Goal: Task Accomplishment & Management: Manage account settings

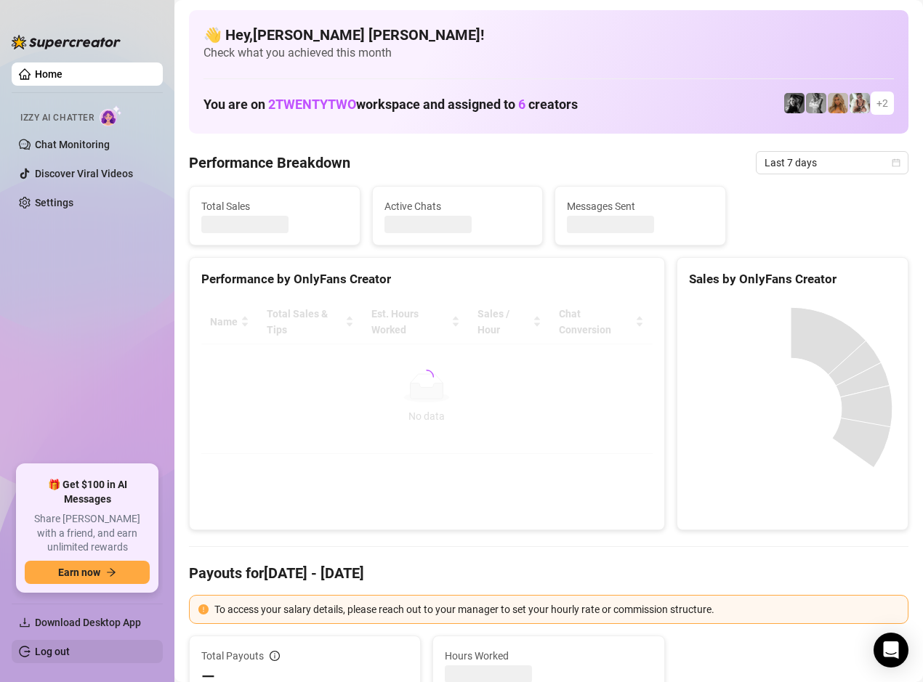
click at [66, 657] on link "Log out" at bounding box center [52, 652] width 35 height 12
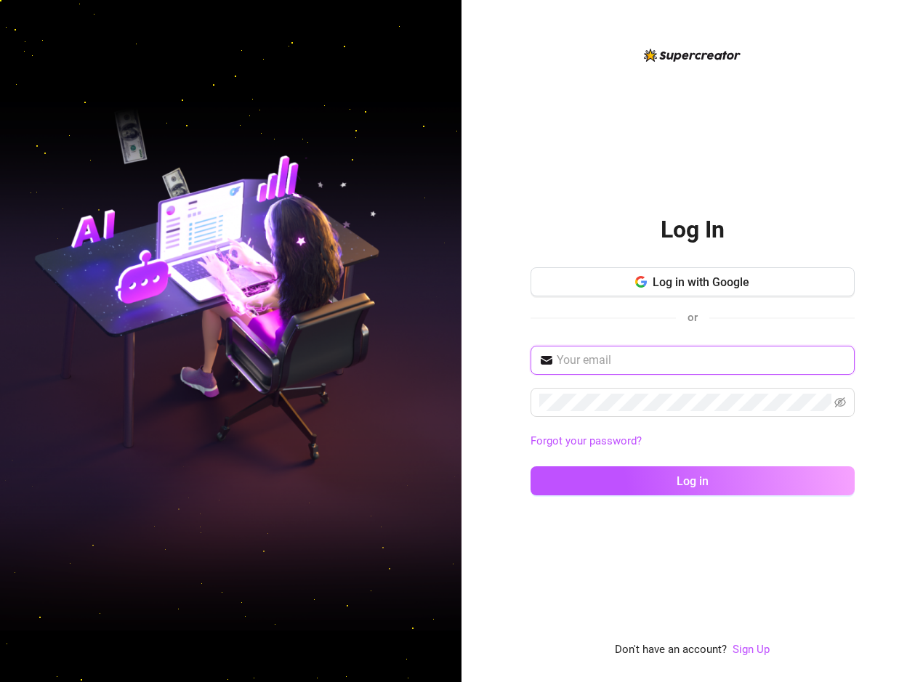
click at [612, 362] on input "text" at bounding box center [701, 360] width 289 height 17
type input "[EMAIL_ADDRESS][DOMAIN_NAME]"
click at [695, 364] on input "[EMAIL_ADDRESS][DOMAIN_NAME]" at bounding box center [701, 360] width 289 height 17
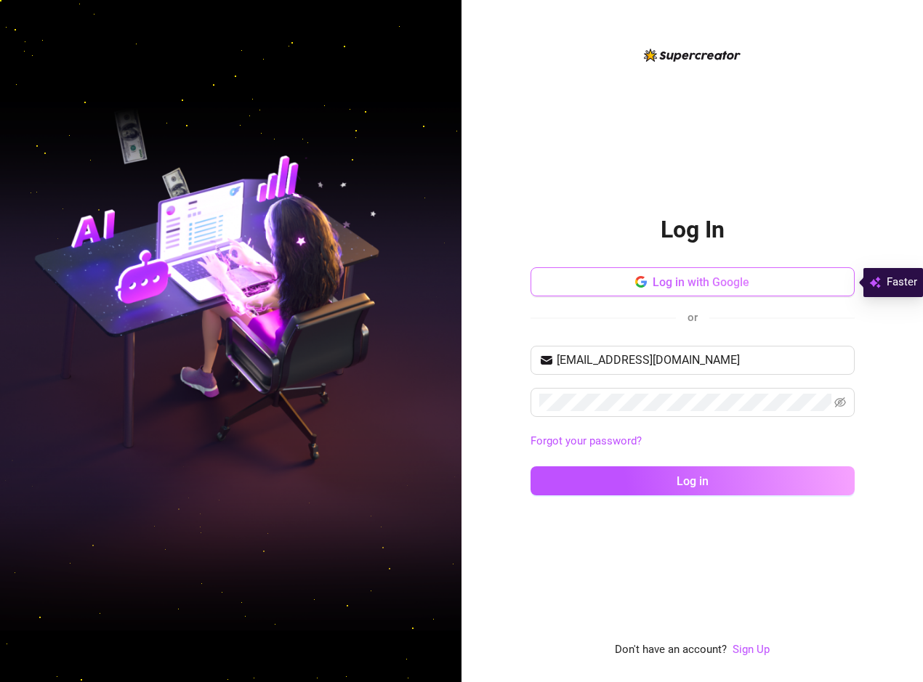
click at [738, 277] on span "Log in with Google" at bounding box center [700, 282] width 97 height 14
